Goal: Transaction & Acquisition: Purchase product/service

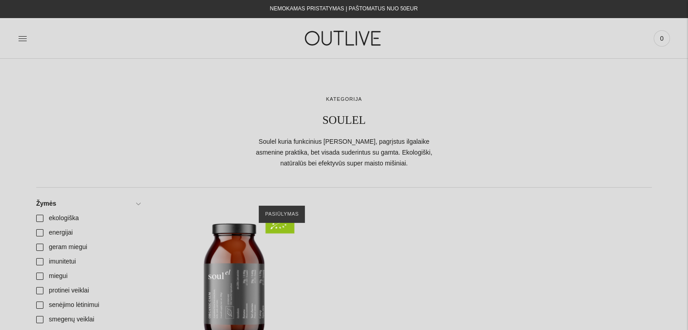
scroll to position [120, 0]
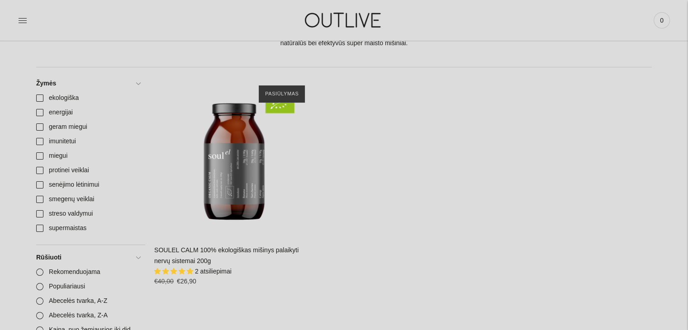
click at [215, 272] on span "2 atsiliepimai" at bounding box center [213, 271] width 37 height 7
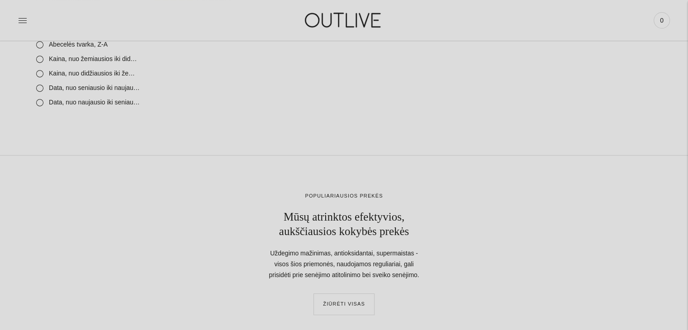
scroll to position [422, 0]
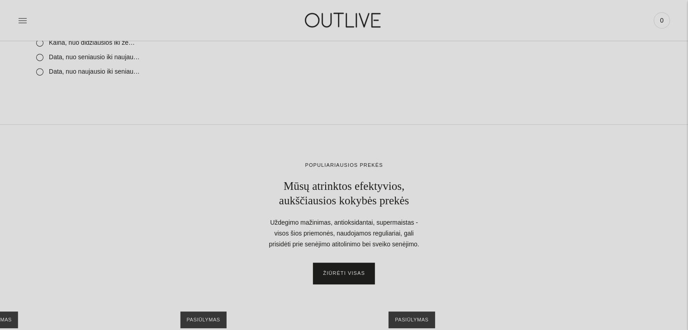
click at [353, 273] on link "ŽIŪRĖTI VISAS" at bounding box center [344, 274] width 61 height 22
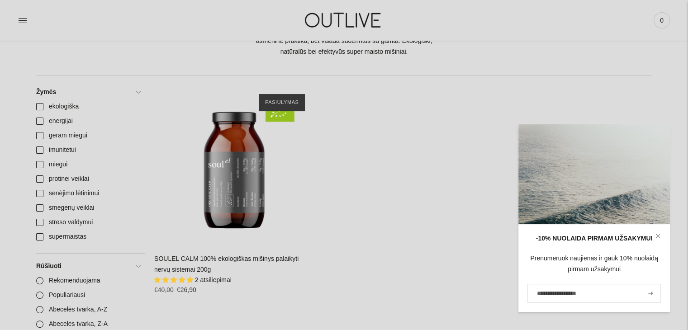
scroll to position [120, 0]
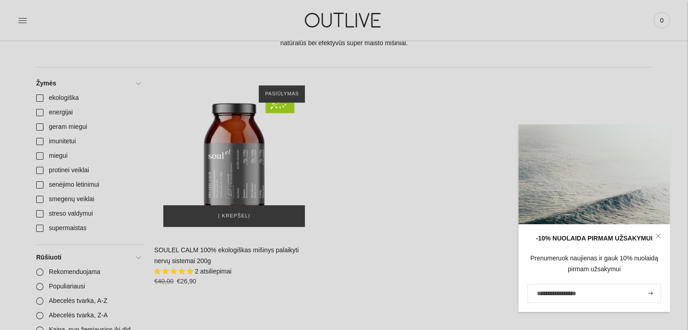
click at [233, 163] on img "SOULEL CALM 100% ekologiškas mišinys palaikyti nervų sistemai 200g\a" at bounding box center [234, 156] width 160 height 160
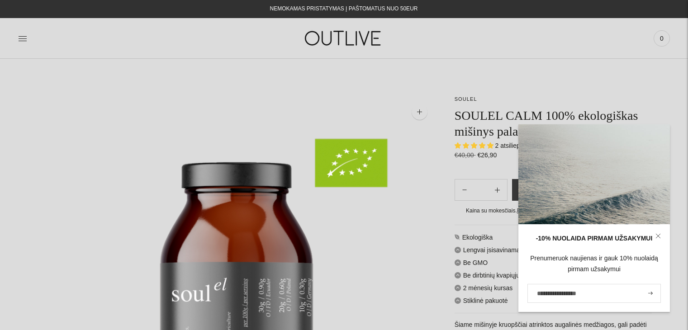
select select "**********"
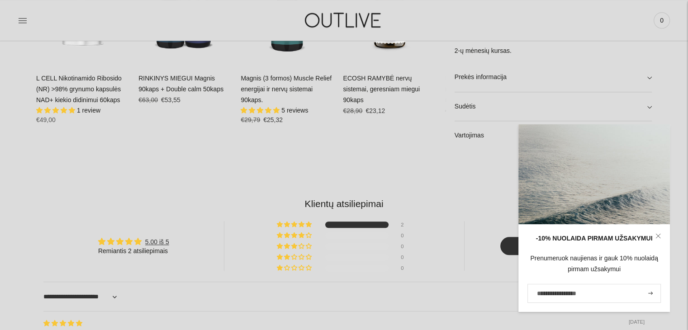
scroll to position [724, 0]
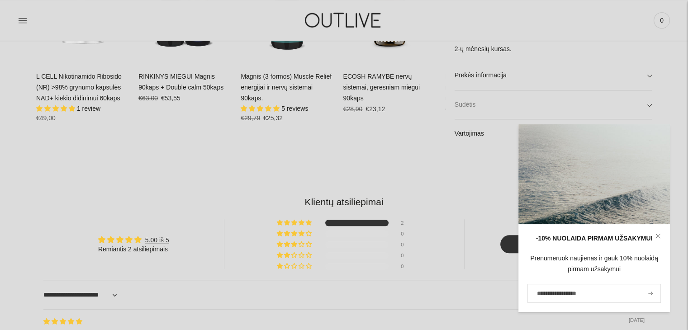
click at [648, 104] on link "Sudėtis" at bounding box center [553, 104] width 197 height 29
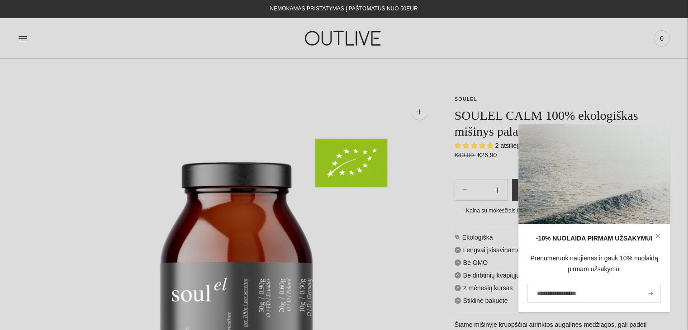
scroll to position [120, 0]
